Goal: Task Accomplishment & Management: Use online tool/utility

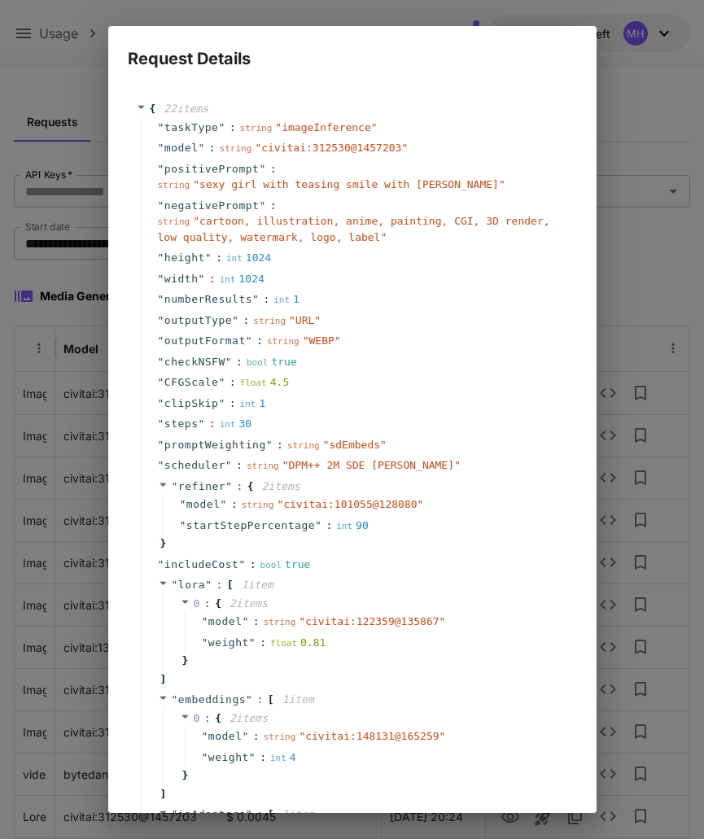
scroll to position [-1, 0]
click at [330, 170] on div "" positivePrompt " : string " sexy girl with teasing smile with pajamas "" at bounding box center [355, 177] width 428 height 37
click at [232, 185] on span "" sexy girl with teasing smile with pajamas "" at bounding box center [349, 184] width 312 height 12
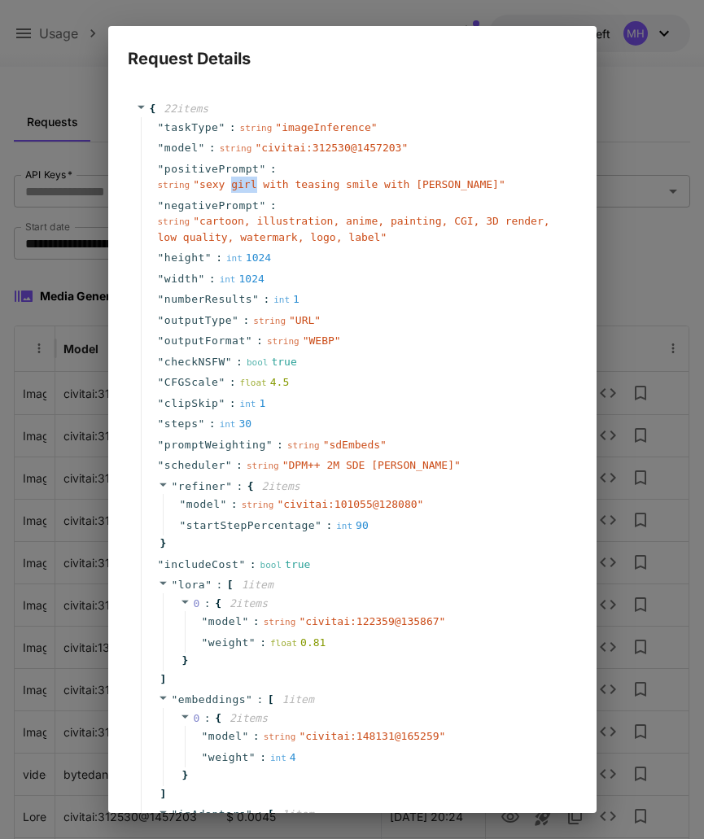
click at [232, 185] on span "" sexy girl with teasing smile with pajamas "" at bounding box center [349, 184] width 312 height 12
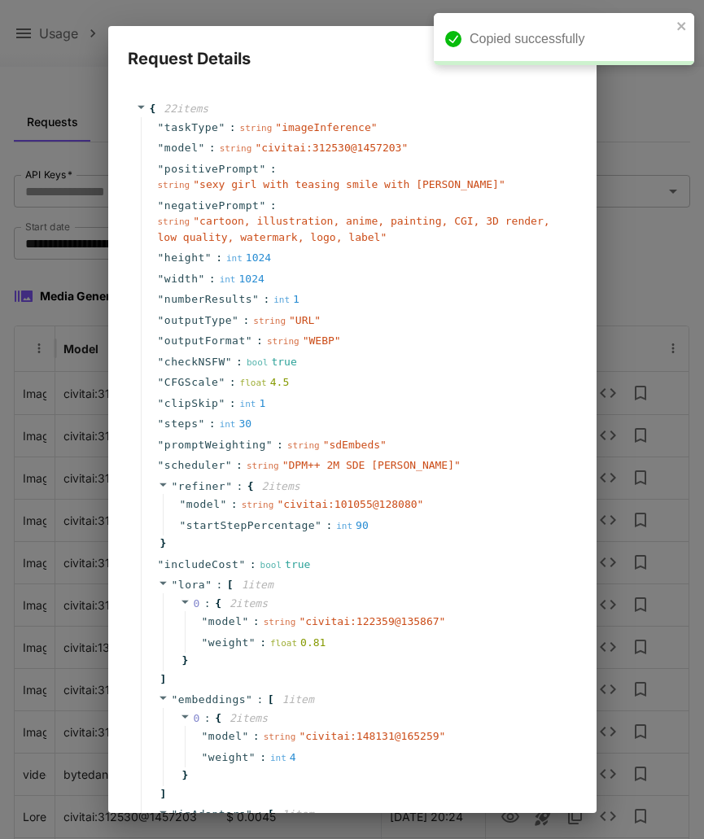
click at [212, 185] on span "" sexy girl with teasing smile with pajamas "" at bounding box center [349, 184] width 312 height 12
click at [424, 185] on span "" sexy girl with teasing smile with pajamas "" at bounding box center [349, 184] width 312 height 12
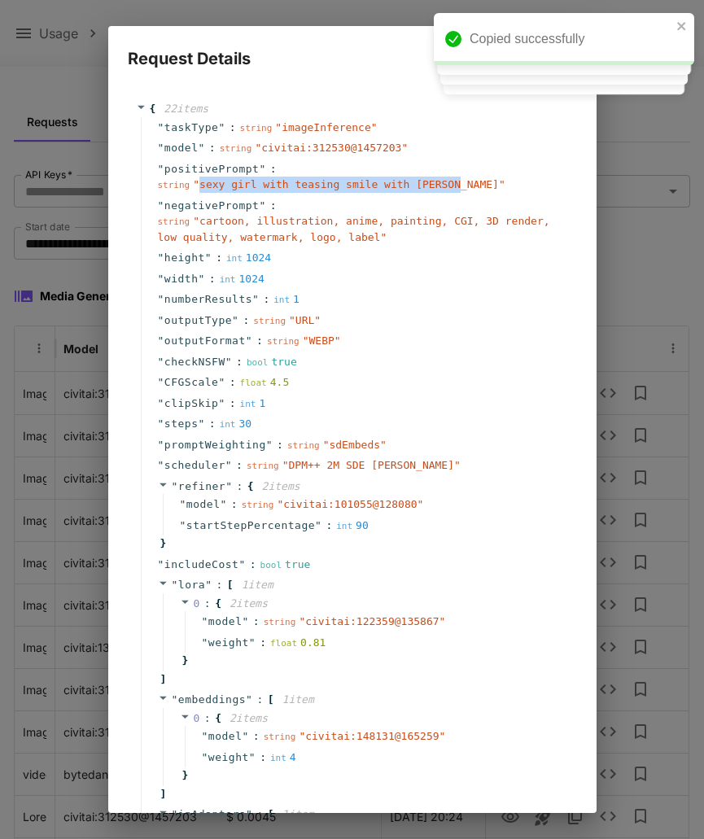
click at [461, 188] on span "" sexy girl with teasing smile with pajamas "" at bounding box center [349, 184] width 312 height 12
copy span "sexy girl with teasing smile with [PERSON_NAME]"
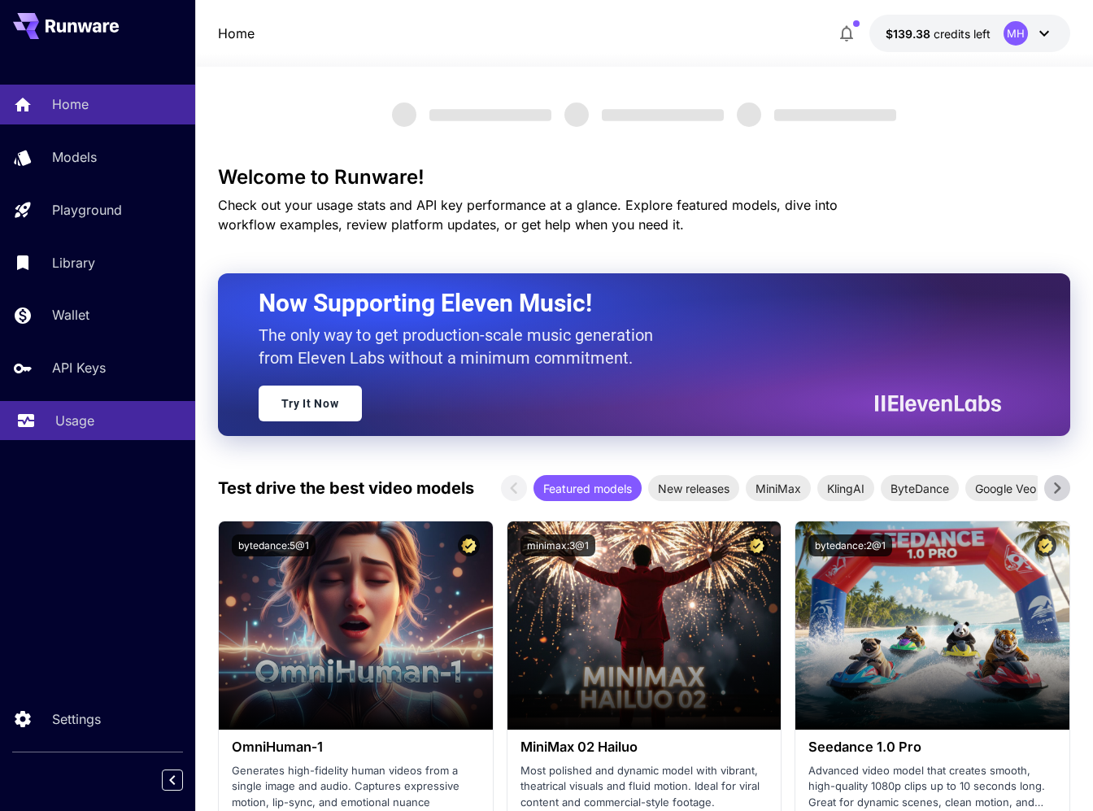
click at [107, 425] on div "Usage" at bounding box center [118, 421] width 127 height 20
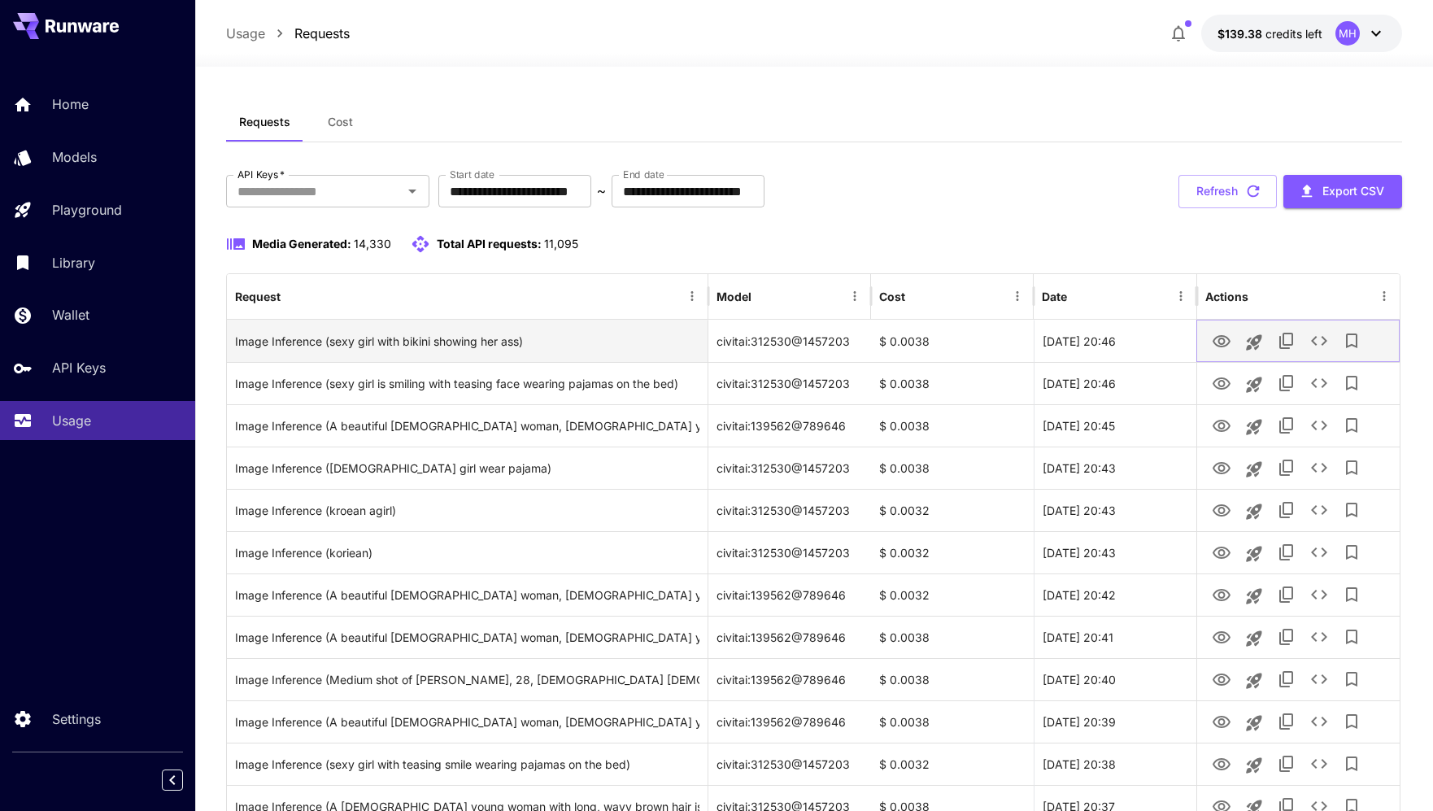
click at [1092, 335] on icon "View" at bounding box center [1222, 342] width 20 height 20
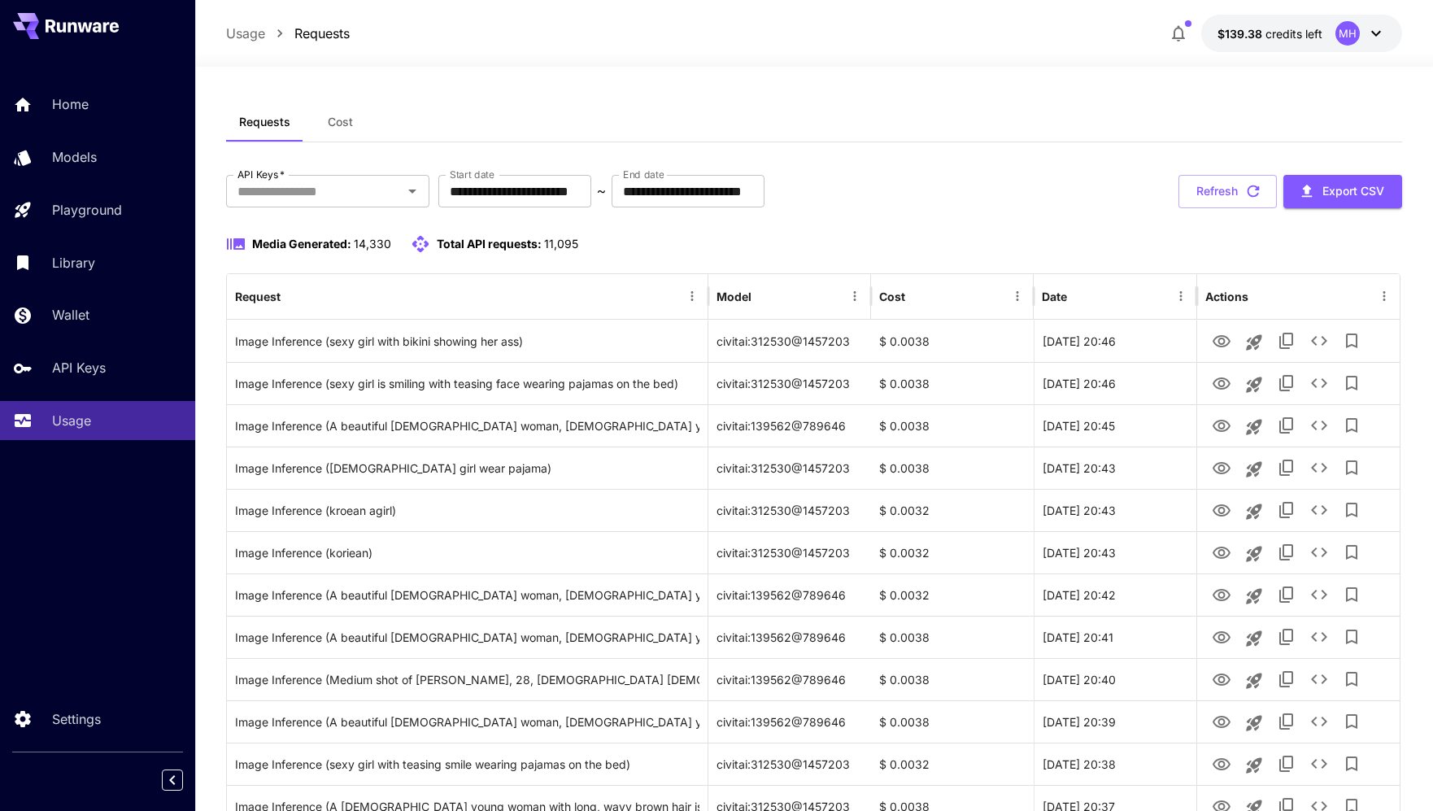
click at [725, 11] on div "Usage Requests $139.38 credits left MH" at bounding box center [814, 33] width 1238 height 67
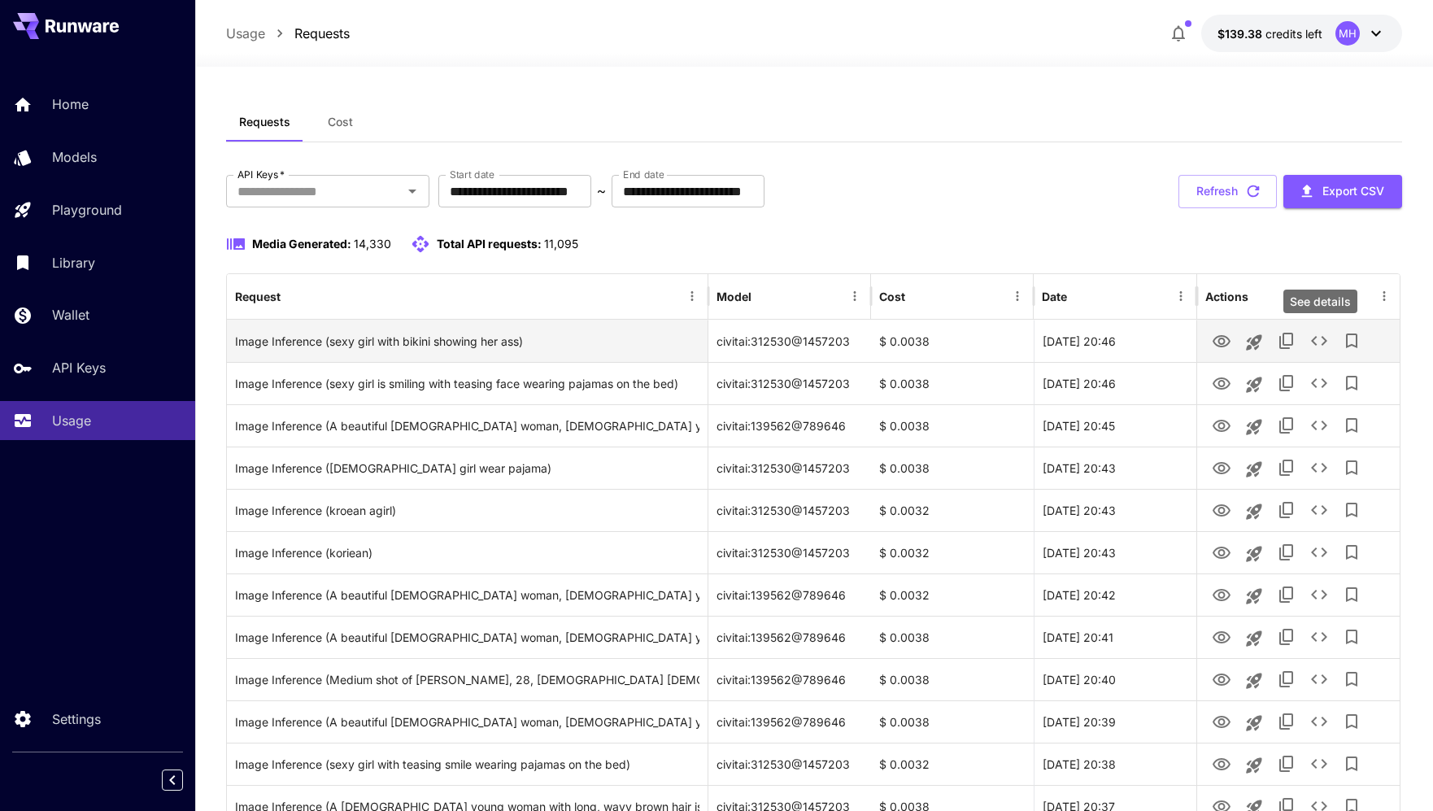
click at [1092, 294] on div "See details" at bounding box center [1321, 302] width 74 height 24
click at [1092, 343] on icon "See details" at bounding box center [1320, 341] width 20 height 20
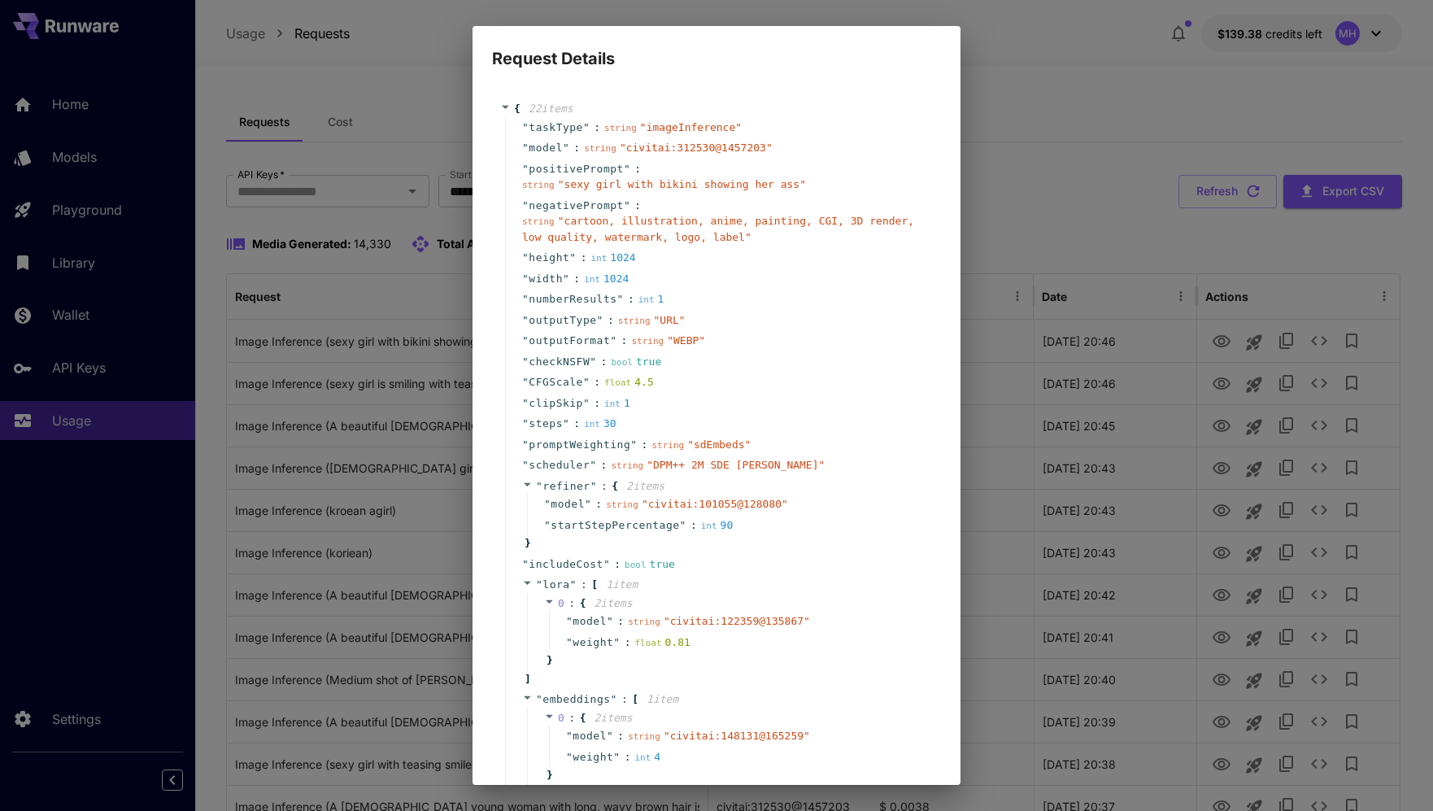
click at [840, 421] on div "" steps " : int 30" at bounding box center [719, 423] width 428 height 21
